Goal: Task Accomplishment & Management: Use online tool/utility

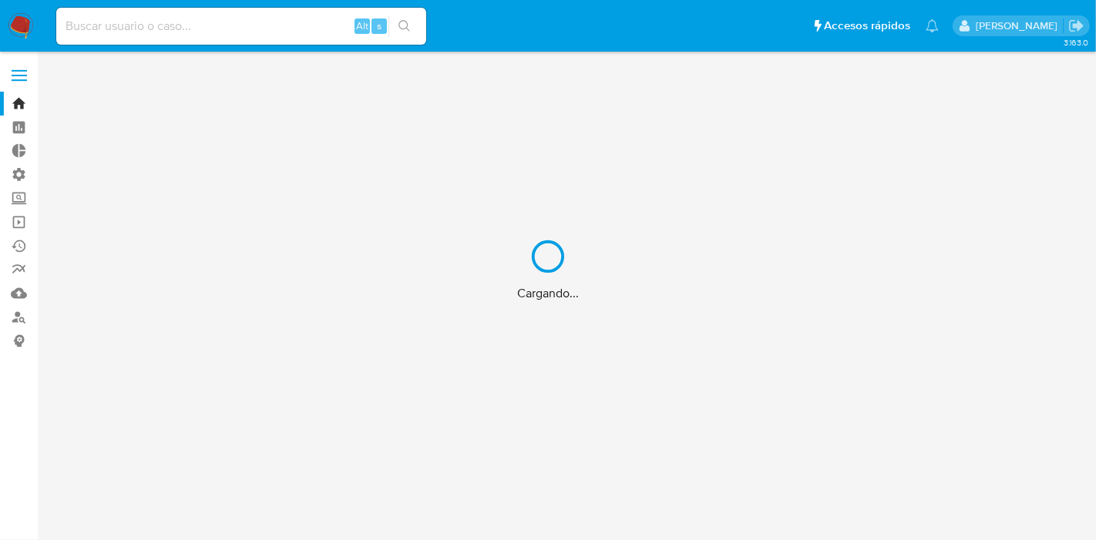
click at [17, 61] on div "Cargando..." at bounding box center [548, 270] width 1096 height 540
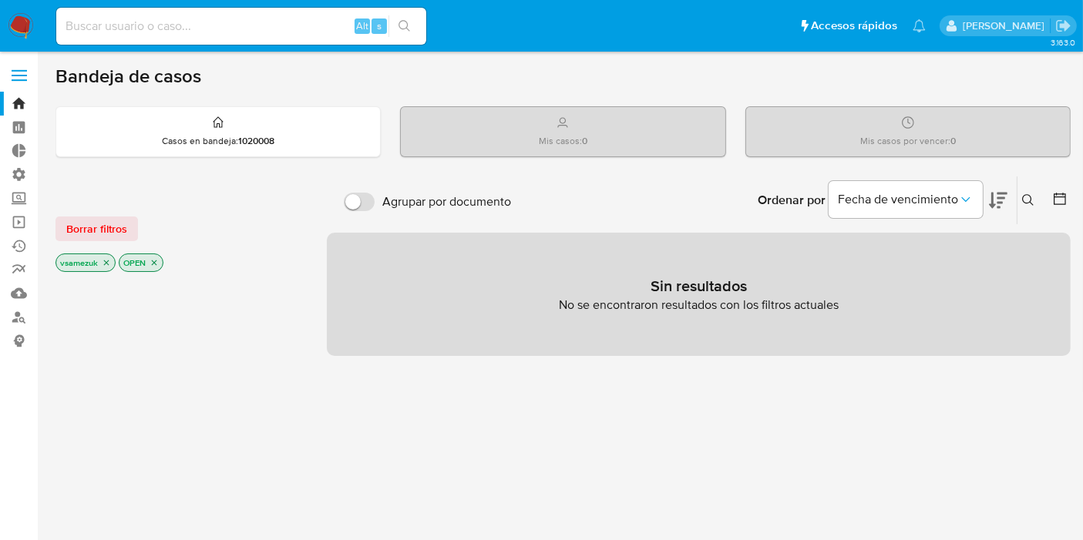
click at [13, 86] on label at bounding box center [19, 75] width 39 height 32
click at [0, 0] on input "checkbox" at bounding box center [0, 0] width 0 height 0
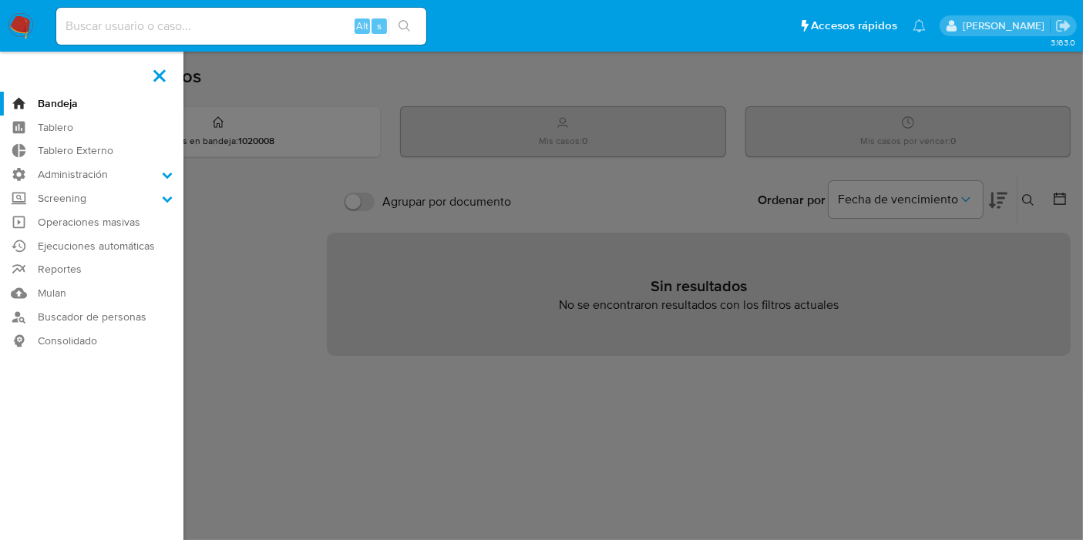
drag, startPoint x: 100, startPoint y: 174, endPoint x: 102, endPoint y: 188, distance: 14.0
click at [101, 174] on label "Administración" at bounding box center [91, 175] width 183 height 24
click at [0, 0] on input "Administración" at bounding box center [0, 0] width 0 height 0
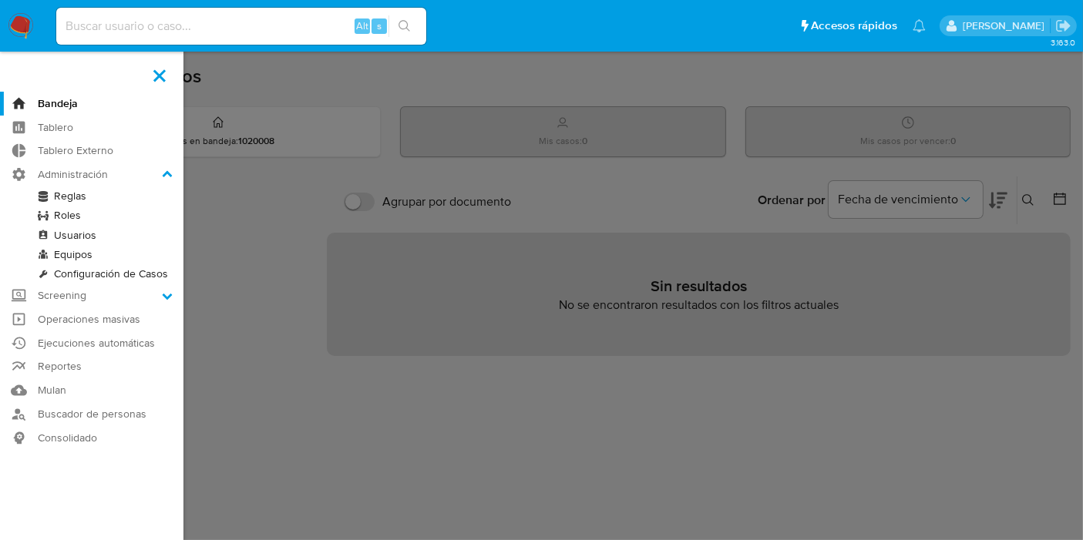
click at [114, 198] on link "Reglas" at bounding box center [91, 196] width 183 height 19
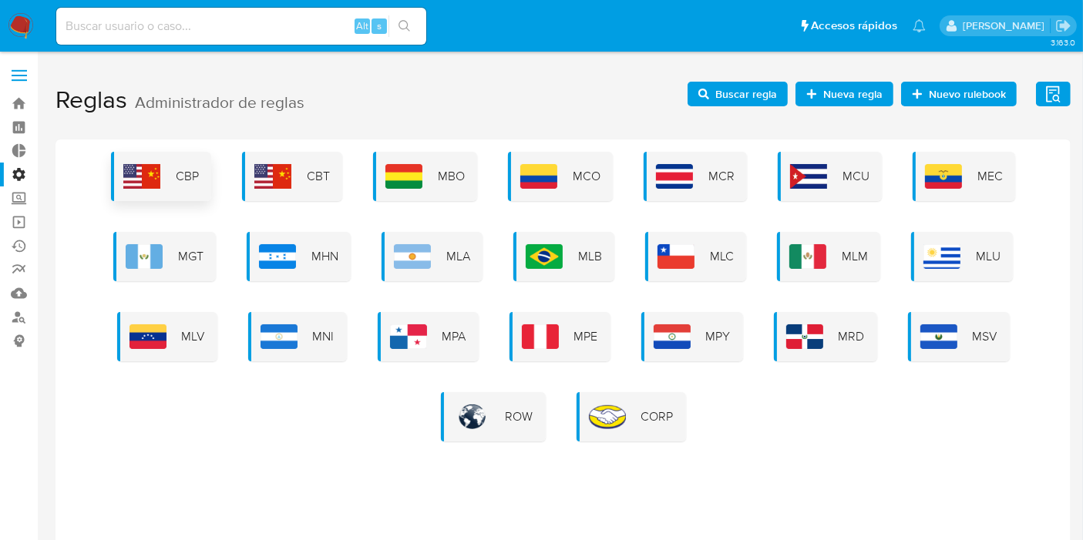
click at [170, 177] on div "CBP" at bounding box center [161, 176] width 100 height 49
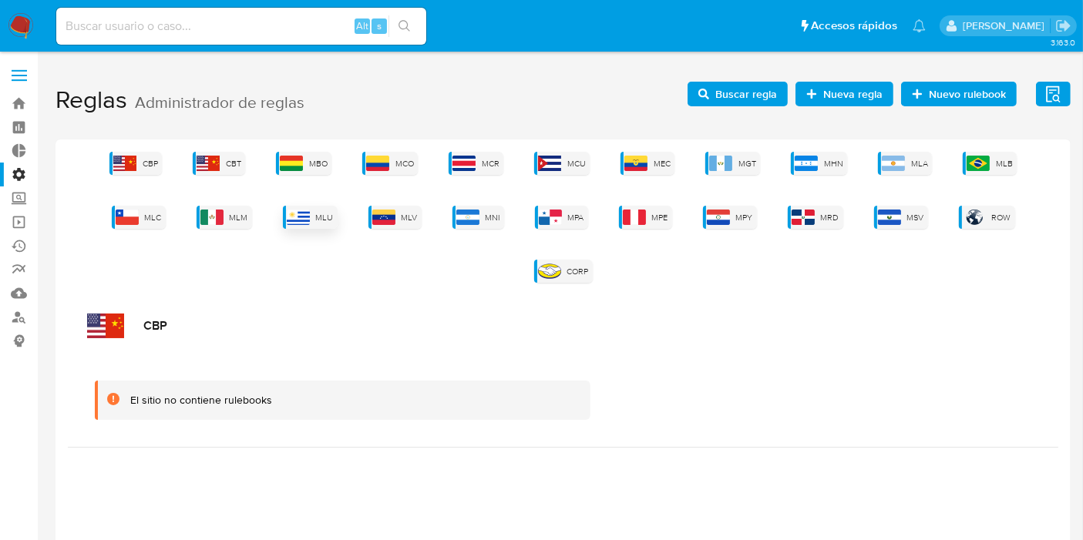
click at [283, 214] on div "MLU" at bounding box center [310, 217] width 55 height 23
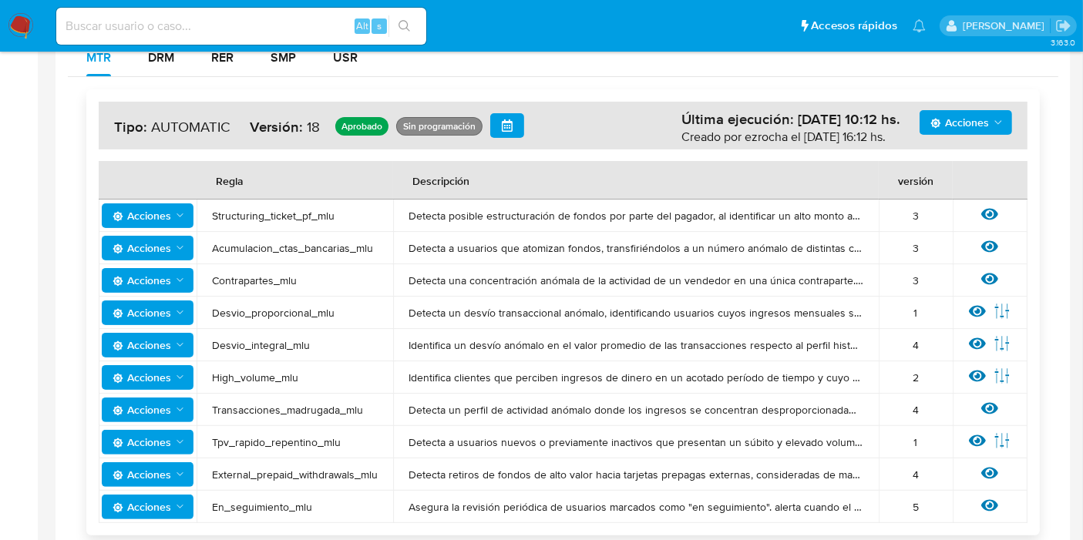
scroll to position [345, 0]
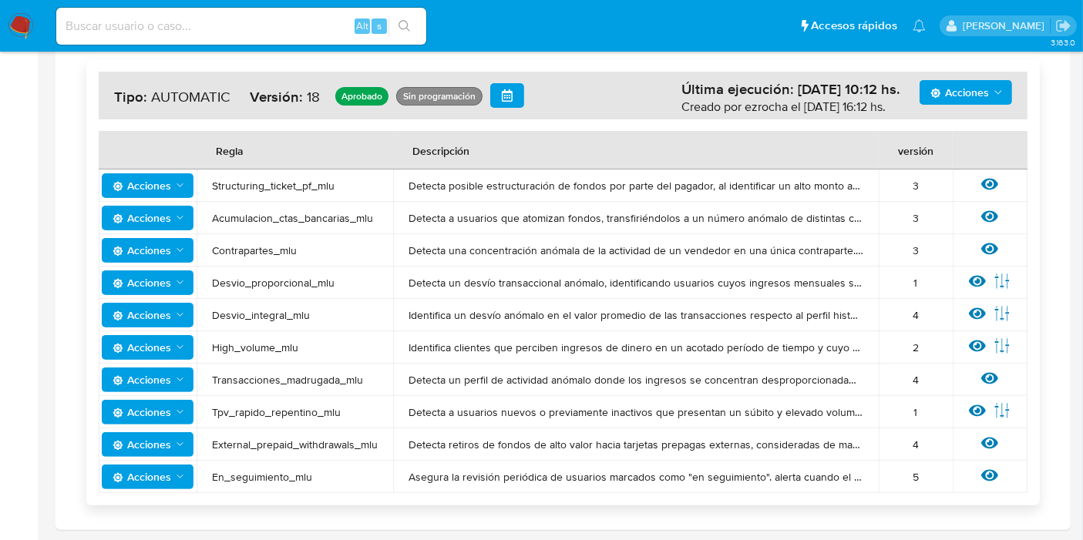
drag, startPoint x: 207, startPoint y: 133, endPoint x: 444, endPoint y: 436, distance: 385.5
click at [444, 436] on tbody "Acciones Structuring_ticket_pf_mlu Detecta posible estructuración de fondos por…" at bounding box center [563, 332] width 929 height 324
click at [483, 450] on div "Acciones Última ejecución: [DATE] 10:12 hs. Creado por ezrocha el [DATE] 16:12 …" at bounding box center [563, 282] width 991 height 471
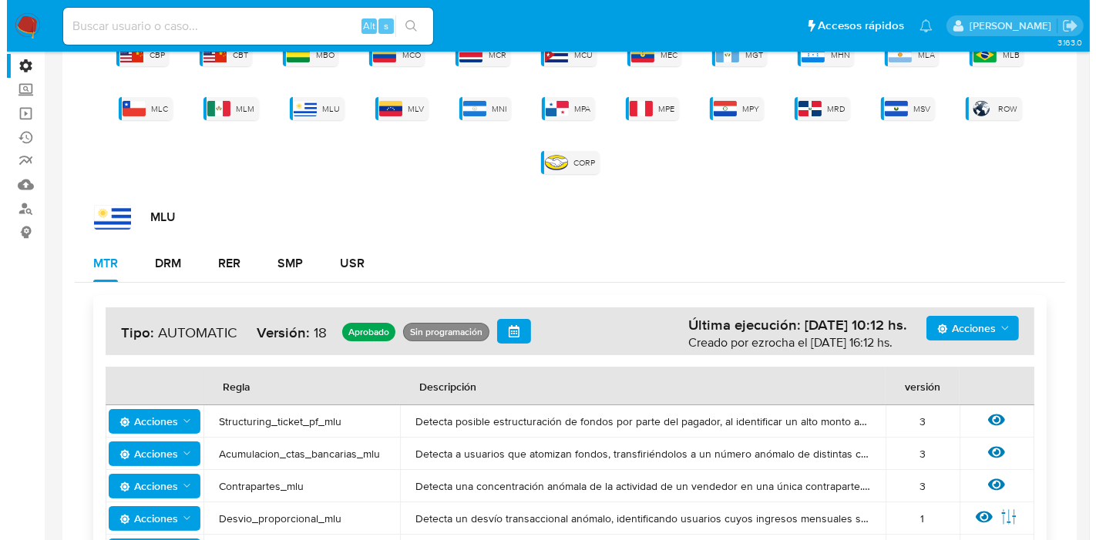
scroll to position [171, 0]
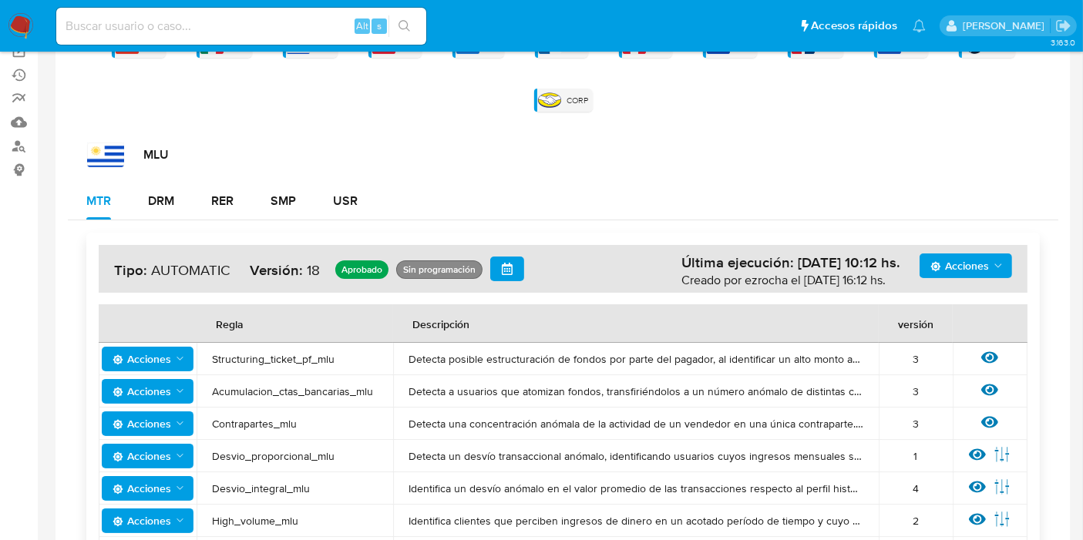
drag, startPoint x: 230, startPoint y: 302, endPoint x: 355, endPoint y: 309, distance: 125.1
click at [355, 352] on span "Structuring_ticket_pf_mlu" at bounding box center [295, 359] width 166 height 14
click at [991, 352] on icon at bounding box center [989, 358] width 17 height 12
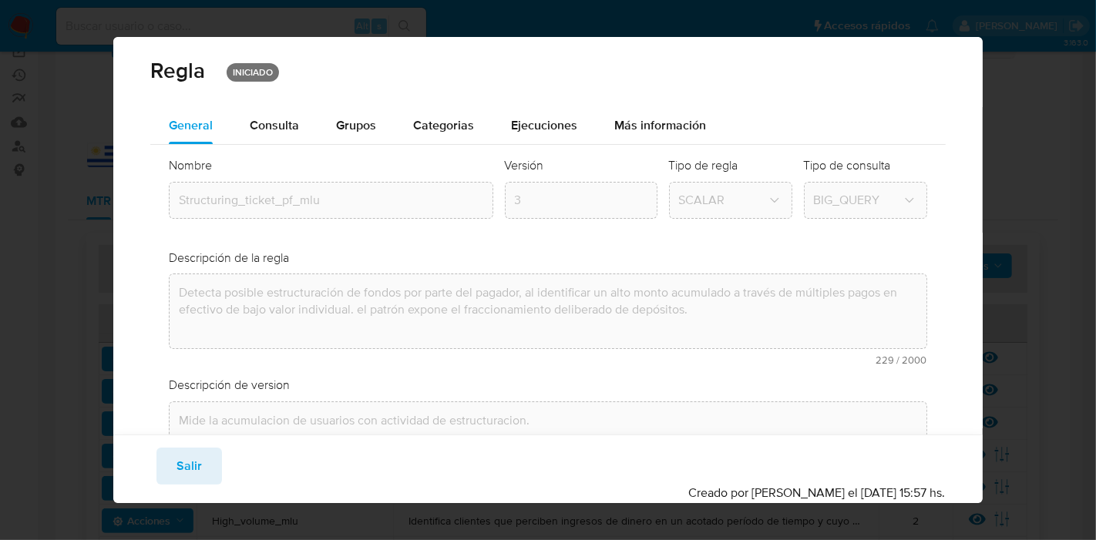
click at [577, 128] on button "Ejecuciones" at bounding box center [544, 125] width 103 height 37
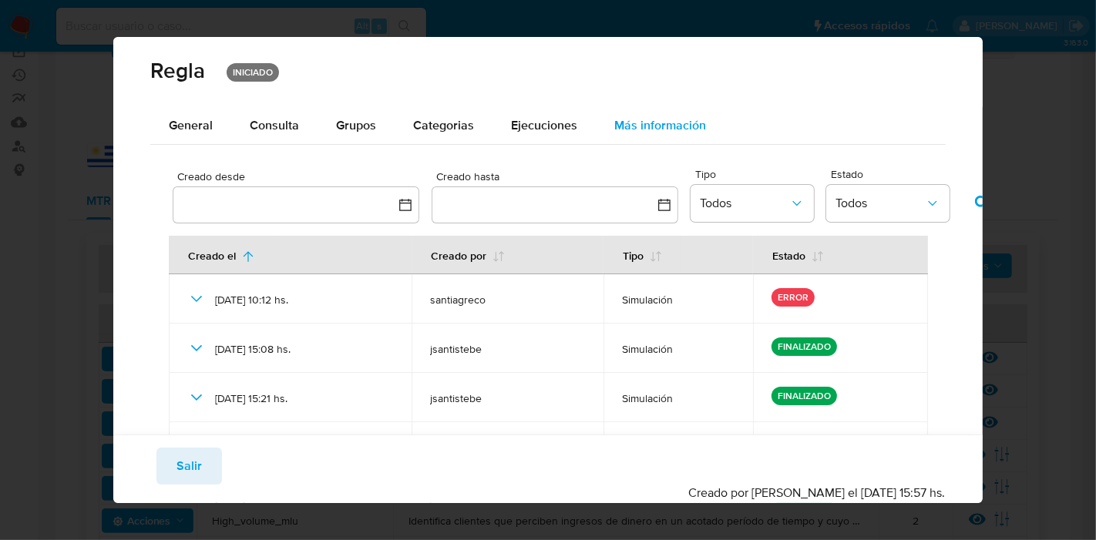
click at [700, 121] on span "Más información" at bounding box center [660, 125] width 92 height 18
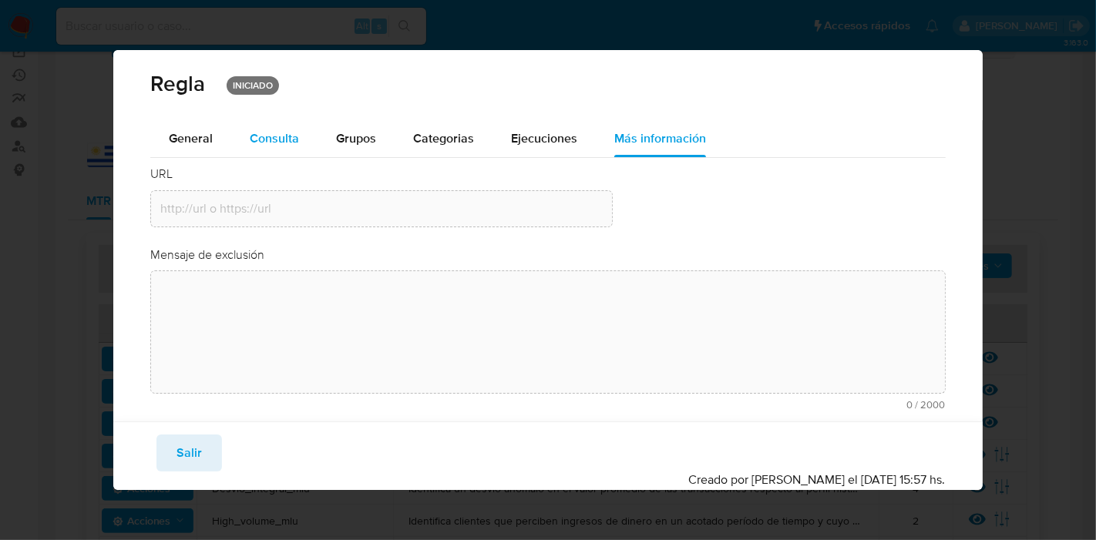
click at [262, 141] on div "Consulta" at bounding box center [274, 139] width 49 height 12
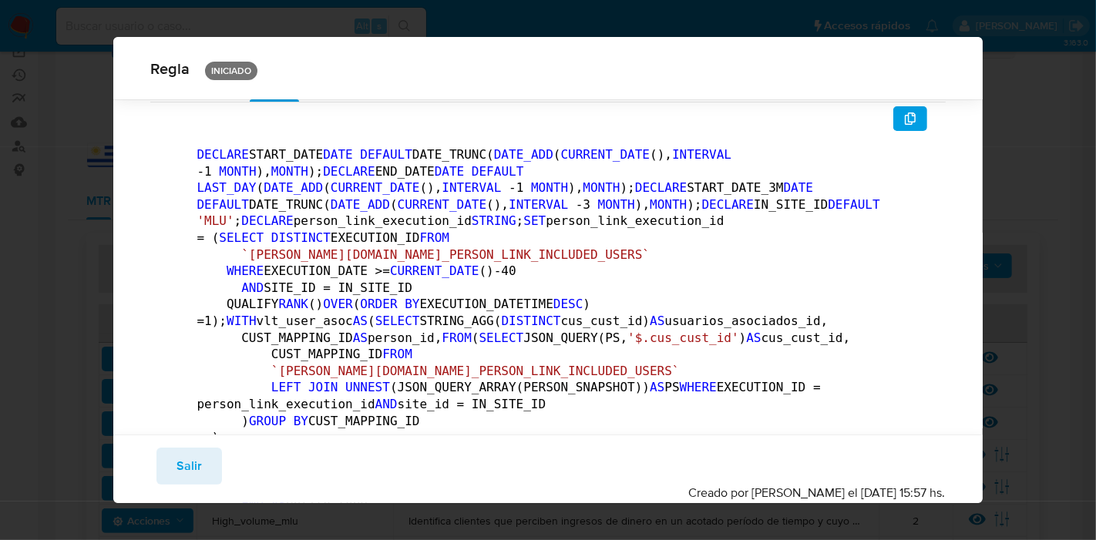
scroll to position [0, 0]
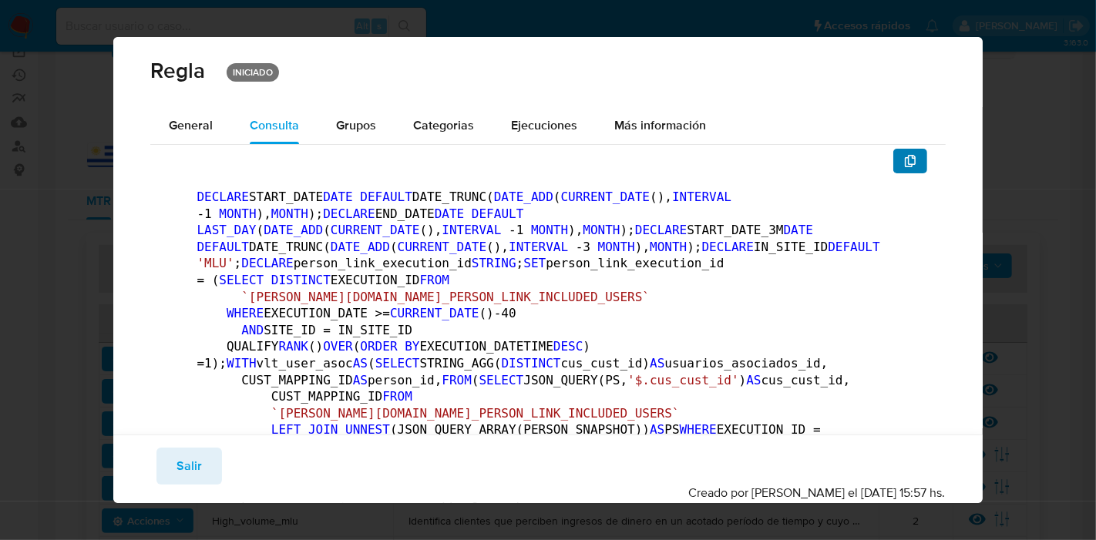
click at [893, 157] on button "button" at bounding box center [910, 161] width 34 height 25
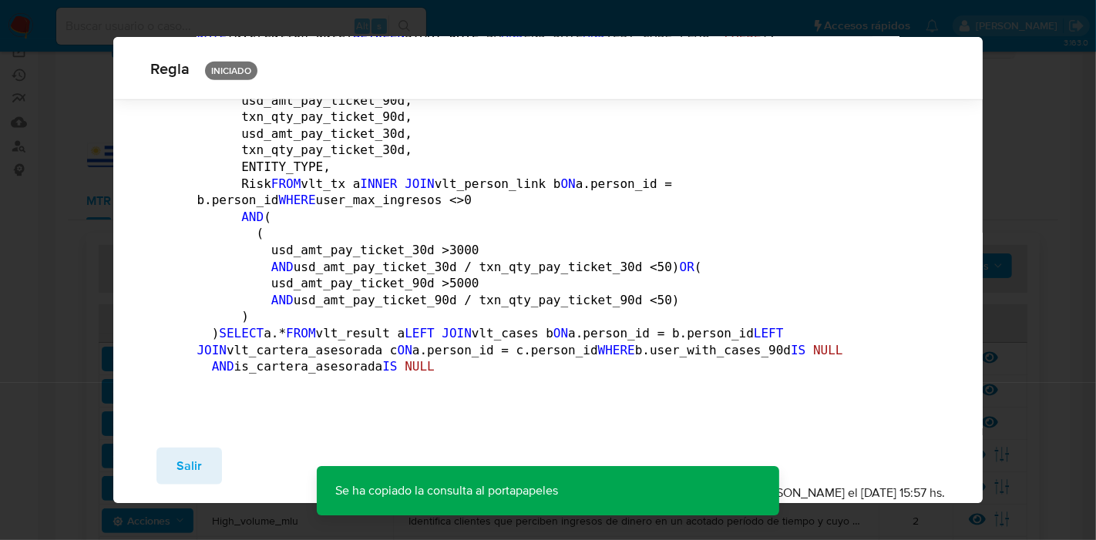
scroll to position [2634, 0]
drag, startPoint x: 412, startPoint y: 348, endPoint x: 333, endPoint y: 151, distance: 212.0
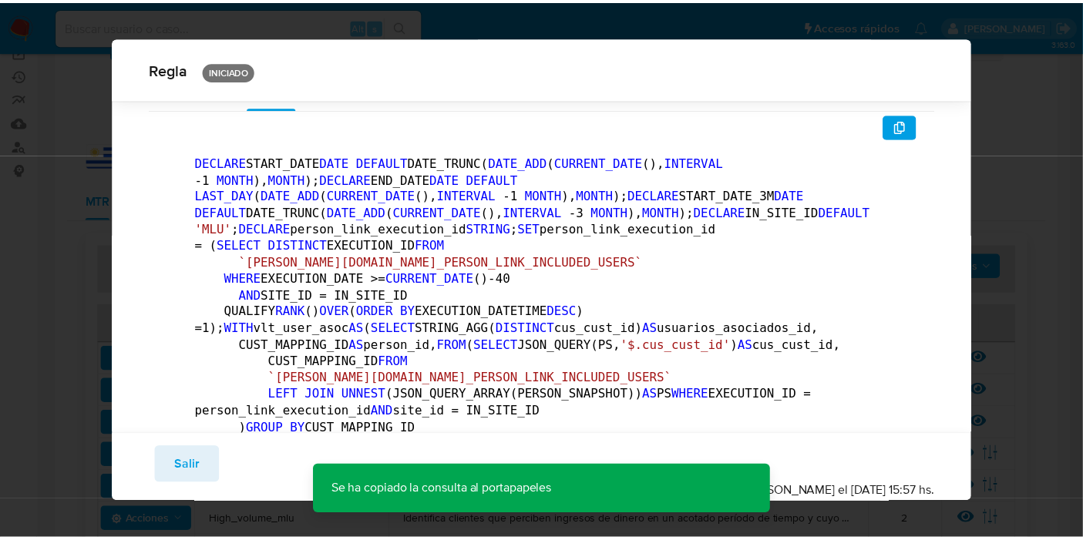
scroll to position [0, 0]
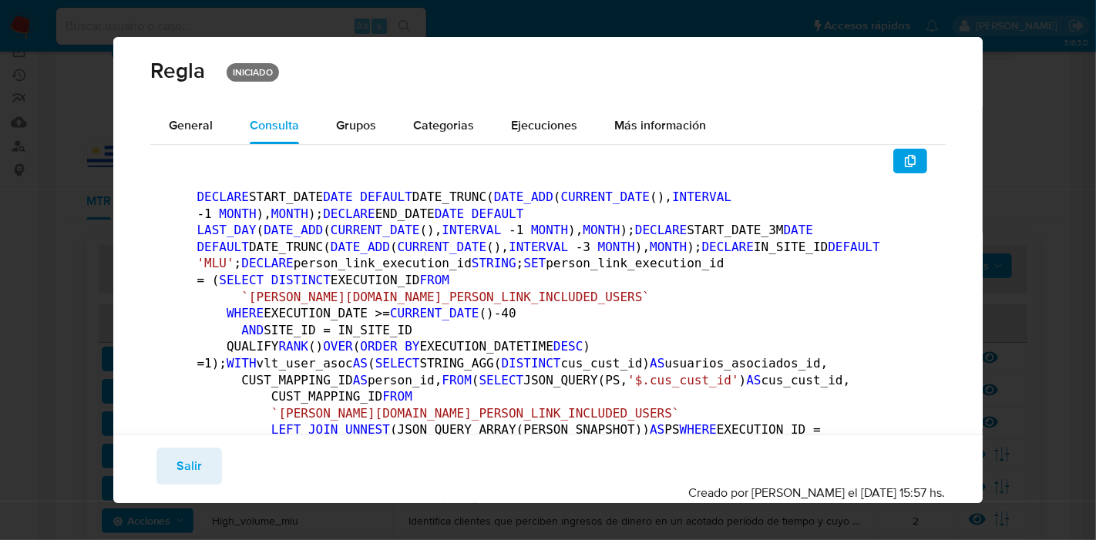
click at [1019, 72] on div "Regla INICIADO General Consulta Parametros Evidencias Grupos Categorias Ejecuci…" at bounding box center [548, 270] width 1096 height 540
click at [183, 134] on div "General" at bounding box center [191, 125] width 44 height 37
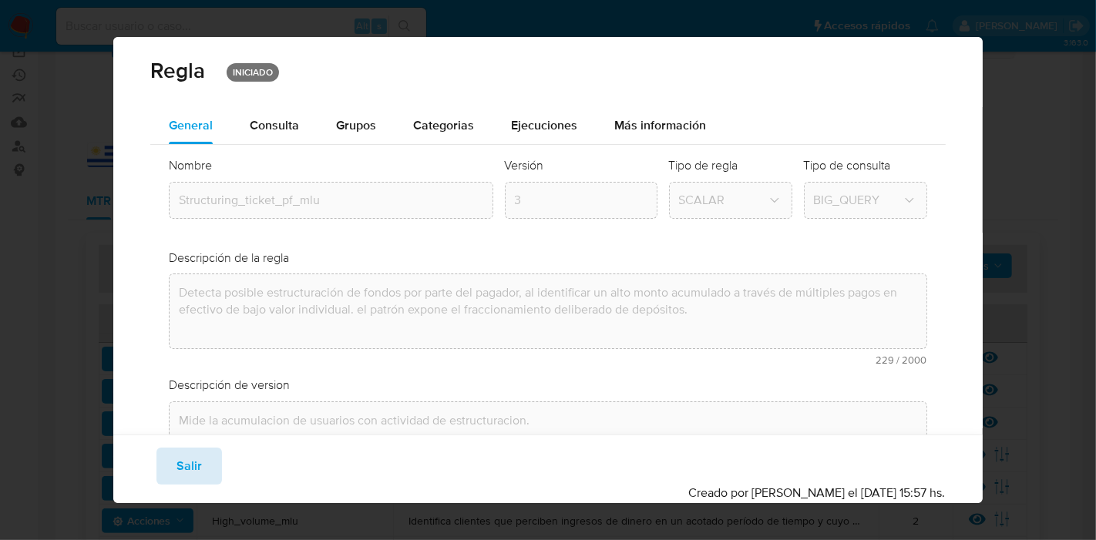
click at [169, 474] on button "Salir" at bounding box center [189, 466] width 66 height 37
type input "1"
